Goal: Task Accomplishment & Management: Manage account settings

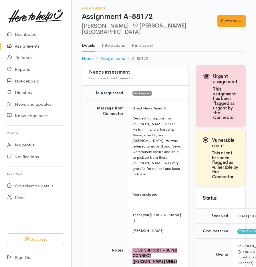
click at [28, 46] on link "Assignments" at bounding box center [35, 46] width 71 height 12
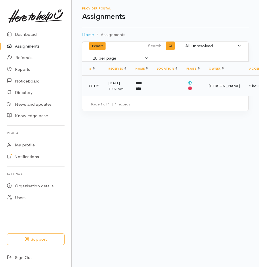
click at [143, 88] on td "*********" at bounding box center [141, 86] width 21 height 21
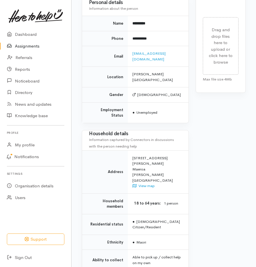
scroll to position [465, 0]
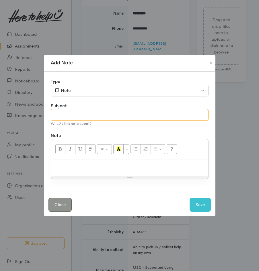
click at [60, 113] on input "text" at bounding box center [130, 115] width 158 height 12
type input "Box despatched"
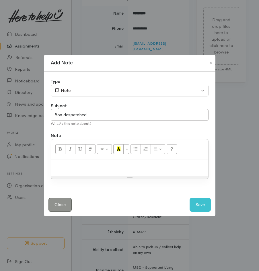
click at [61, 169] on p at bounding box center [129, 165] width 151 height 7
click at [191, 205] on button "Save" at bounding box center [199, 205] width 21 height 14
